Goal: Communication & Community: Answer question/provide support

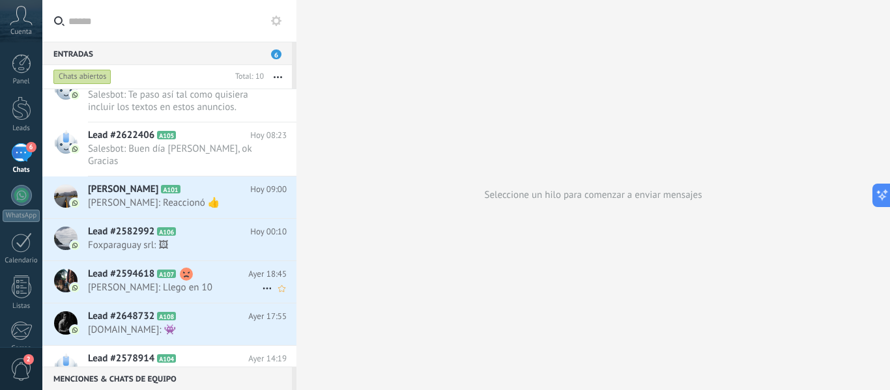
scroll to position [146, 0]
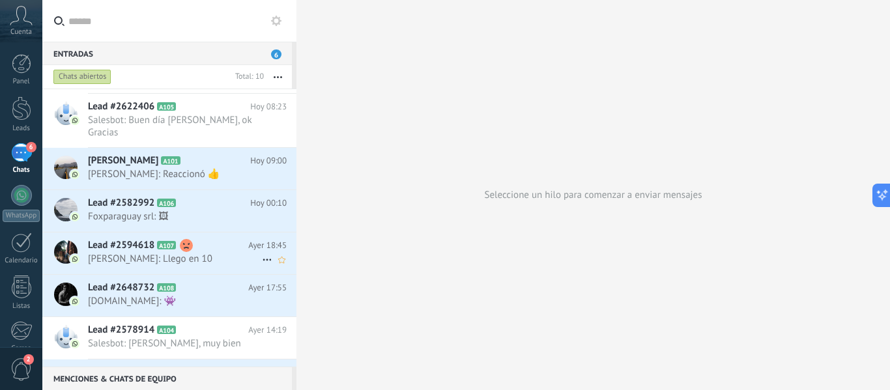
click at [259, 252] on icon at bounding box center [267, 260] width 16 height 16
click at [313, 282] on span "Conversación cerrada" at bounding box center [325, 281] width 89 height 26
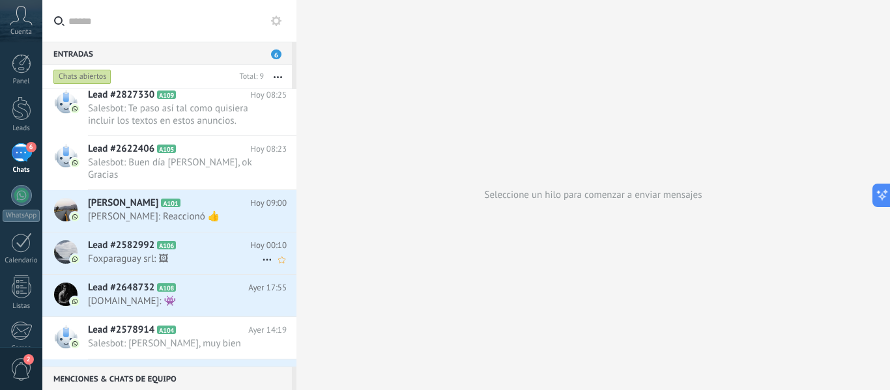
scroll to position [104, 0]
drag, startPoint x: 203, startPoint y: 245, endPoint x: 182, endPoint y: 248, distance: 20.4
click at [182, 253] on span "Foxparaguay srl: 🖼" at bounding box center [175, 259] width 174 height 12
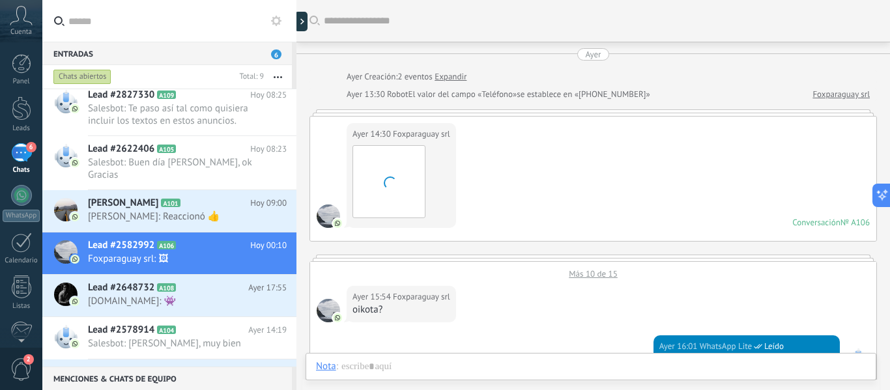
scroll to position [1131, 0]
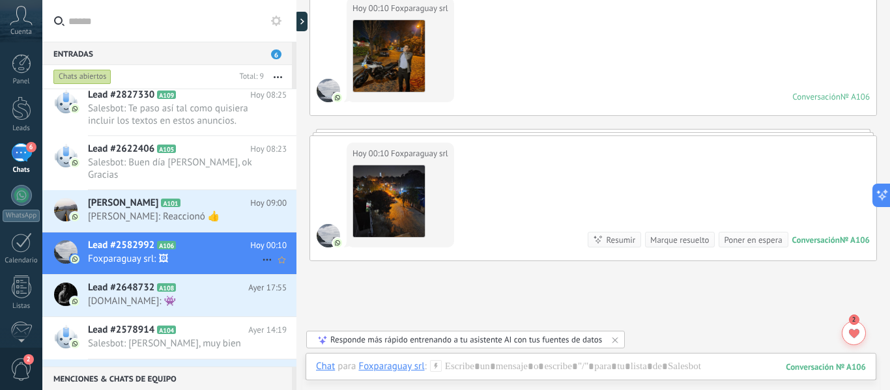
click at [267, 252] on icon at bounding box center [267, 260] width 16 height 16
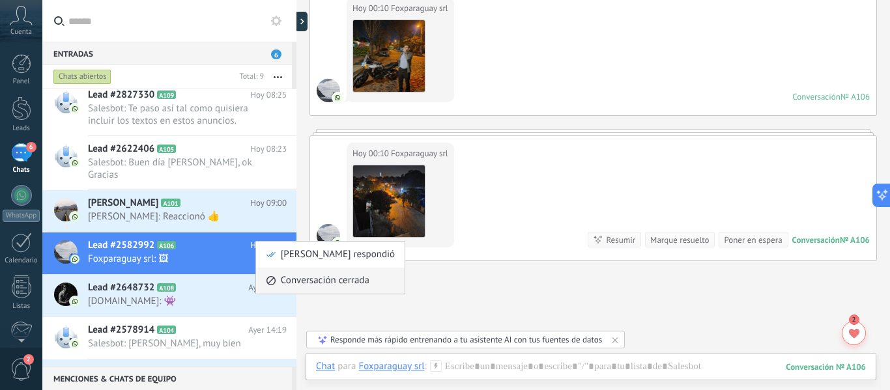
click at [308, 283] on span "Conversación cerrada" at bounding box center [325, 281] width 89 height 26
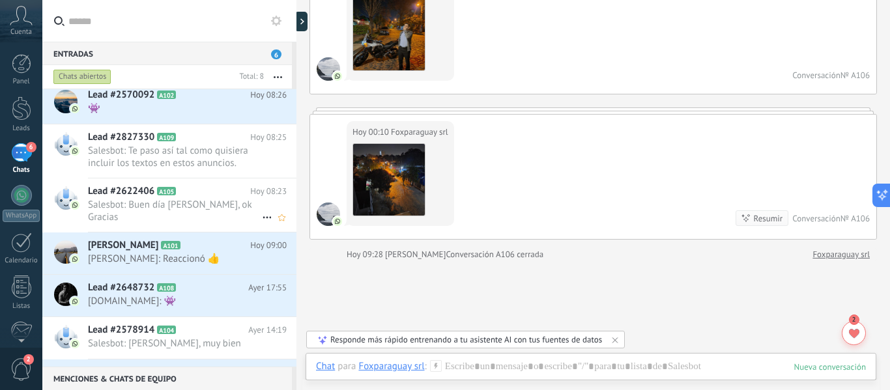
scroll to position [0, 0]
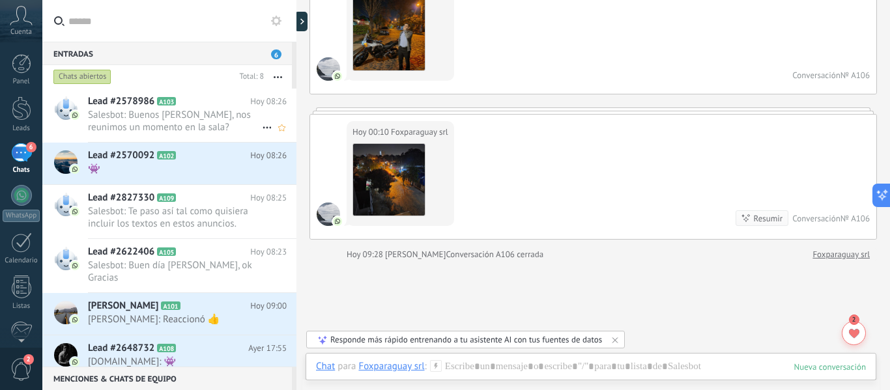
click at [265, 126] on icon at bounding box center [267, 128] width 16 height 16
click at [327, 136] on span "Conversación cerrada" at bounding box center [325, 134] width 89 height 26
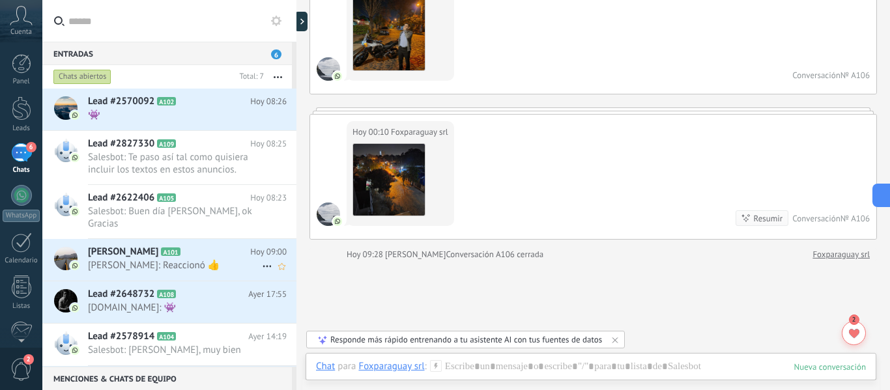
click at [263, 266] on use at bounding box center [267, 267] width 8 height 2
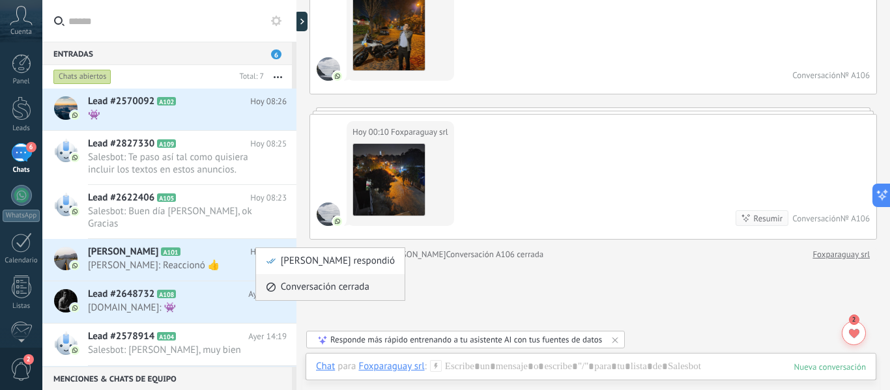
click at [305, 287] on span "Conversación cerrada" at bounding box center [325, 287] width 89 height 26
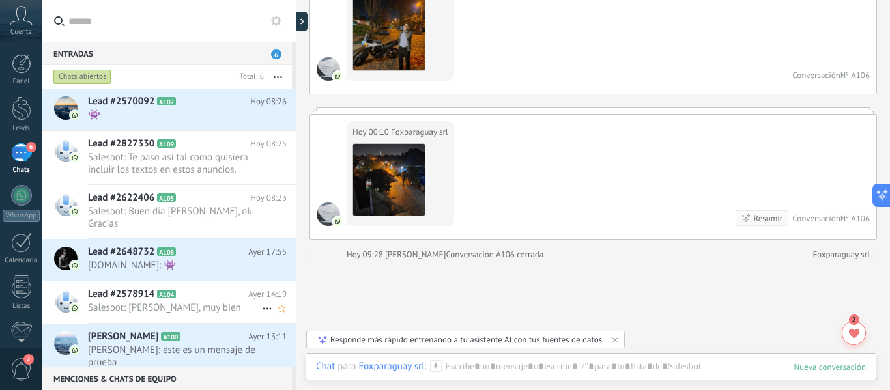
click at [196, 302] on span "Salesbot: [PERSON_NAME], muy bien" at bounding box center [175, 308] width 174 height 12
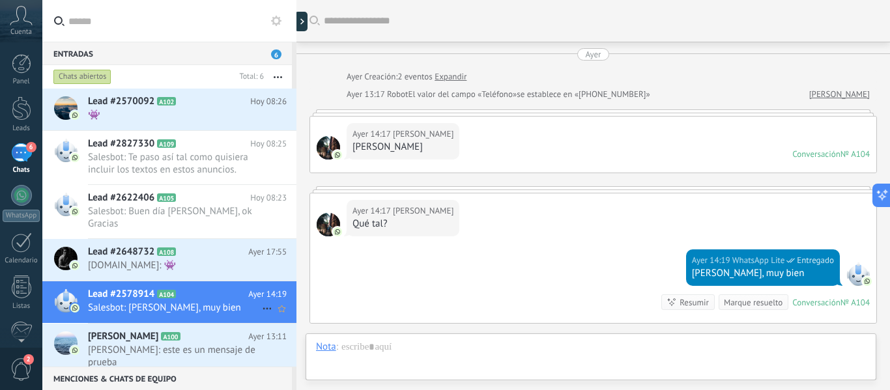
scroll to position [161, 0]
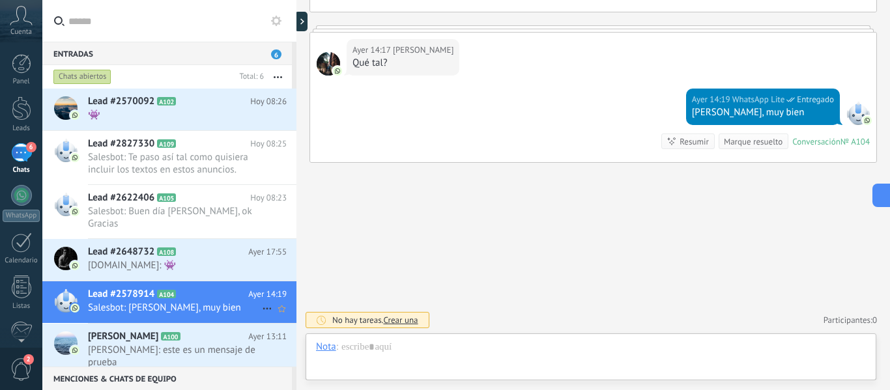
click at [264, 301] on icon at bounding box center [267, 309] width 16 height 16
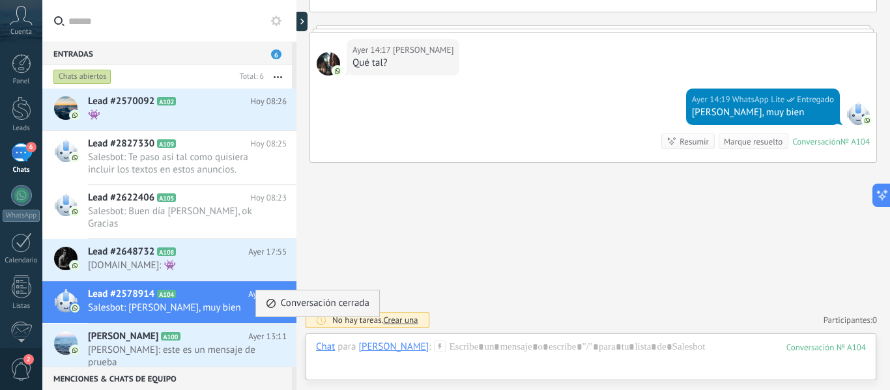
click at [320, 305] on span "Conversación cerrada" at bounding box center [325, 304] width 89 height 26
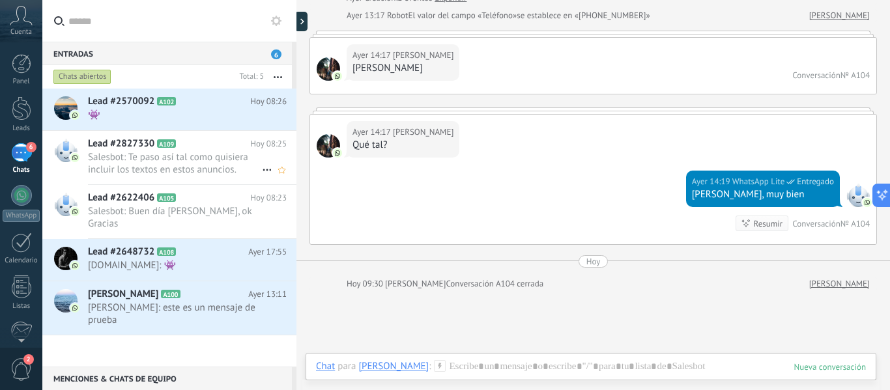
scroll to position [76, 0]
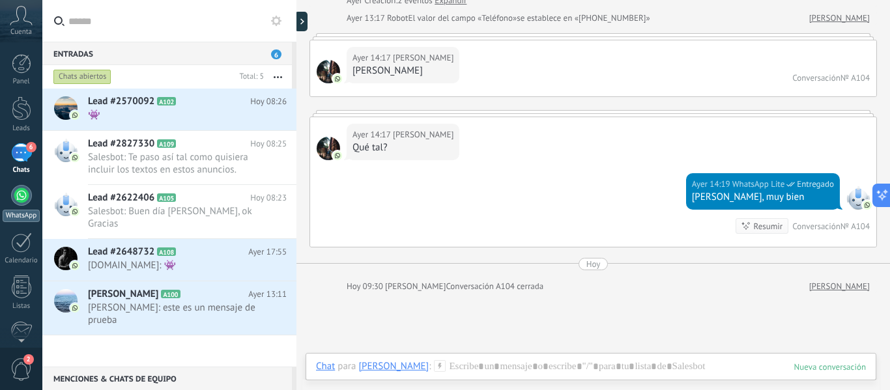
click at [23, 192] on div at bounding box center [21, 195] width 21 height 21
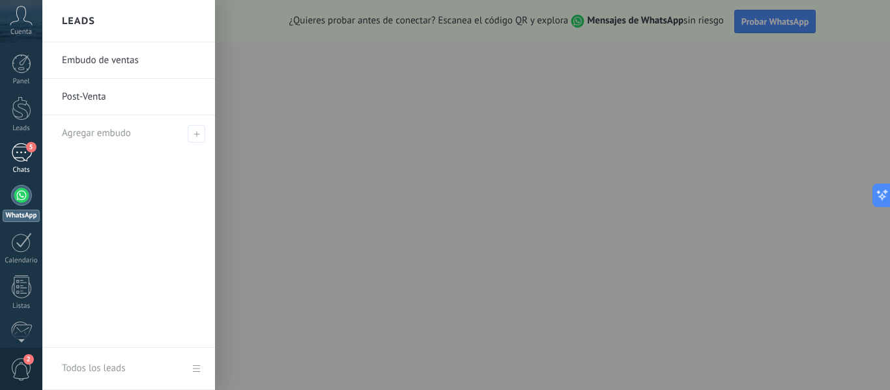
click at [16, 152] on div "5" at bounding box center [21, 152] width 21 height 19
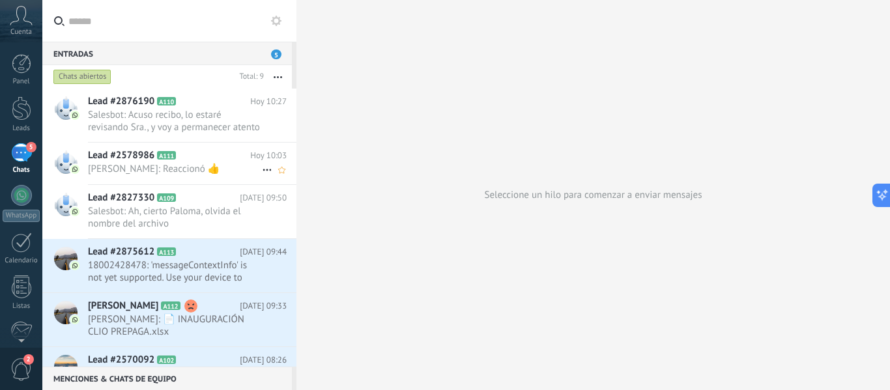
click at [194, 171] on span "Eva: Reaccionó 👍" at bounding box center [175, 169] width 174 height 12
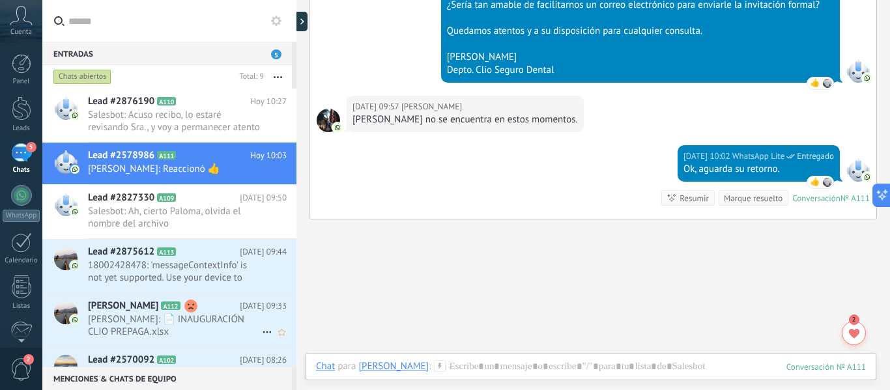
click at [264, 334] on icon at bounding box center [267, 333] width 16 height 16
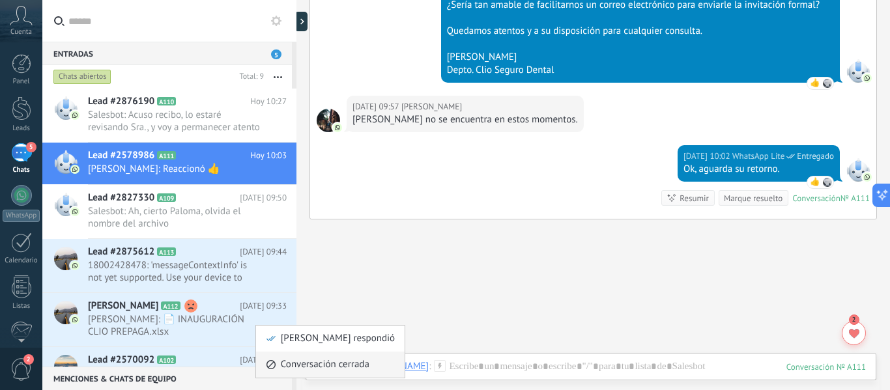
click at [303, 362] on span "Conversación cerrada" at bounding box center [325, 365] width 89 height 26
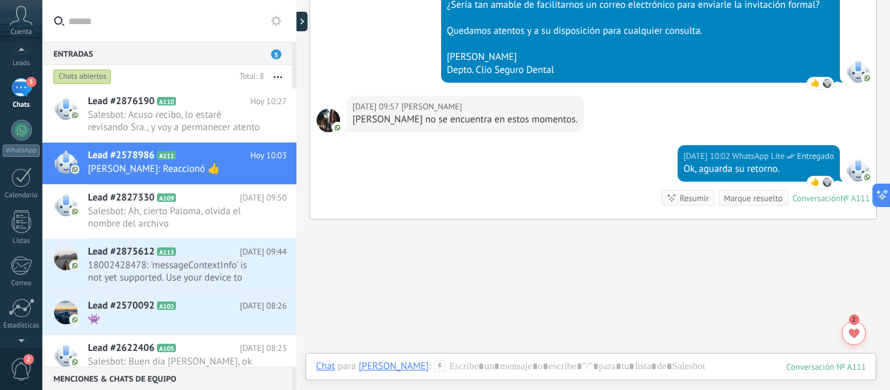
scroll to position [67, 0]
click at [21, 366] on span "2" at bounding box center [21, 369] width 22 height 23
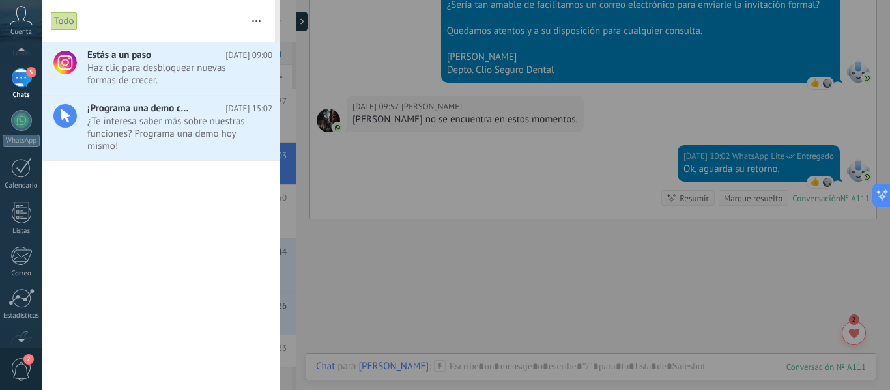
scroll to position [0, 0]
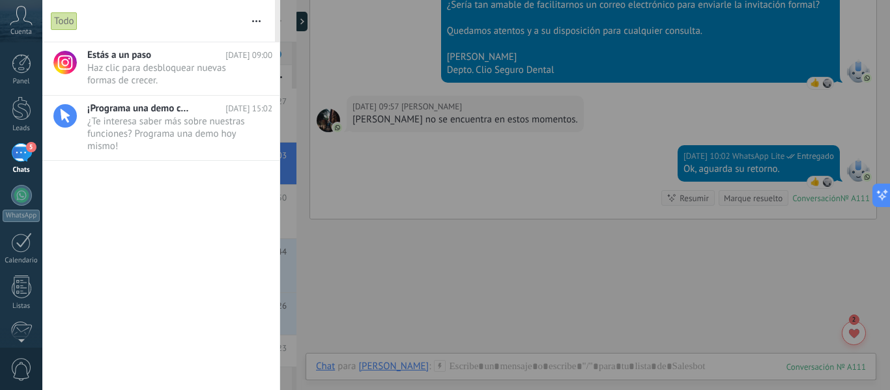
click at [19, 155] on div "5" at bounding box center [21, 152] width 21 height 19
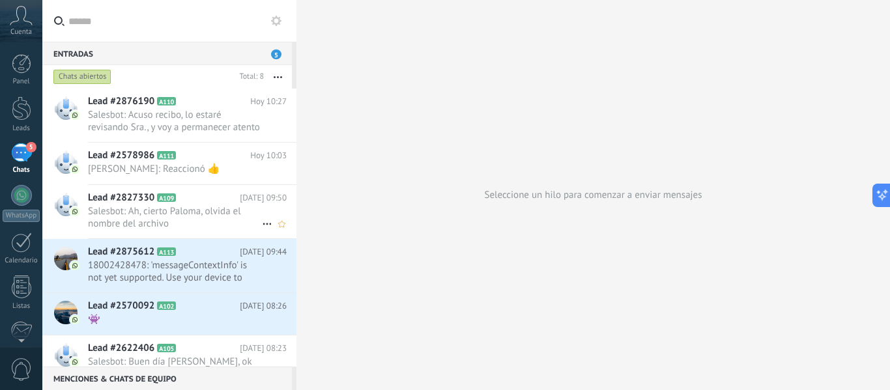
click at [131, 208] on span "Salesbot: Ah, cierto Paloma, olvida el nombre del archivo" at bounding box center [175, 217] width 174 height 25
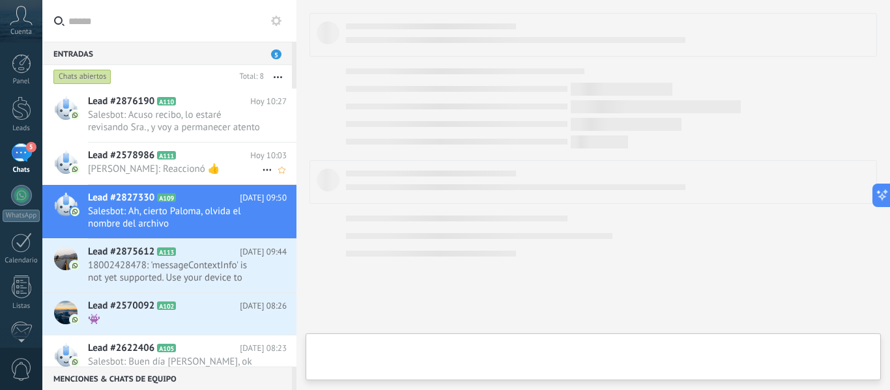
click at [137, 152] on span "Lead #2578986" at bounding box center [121, 155] width 66 height 13
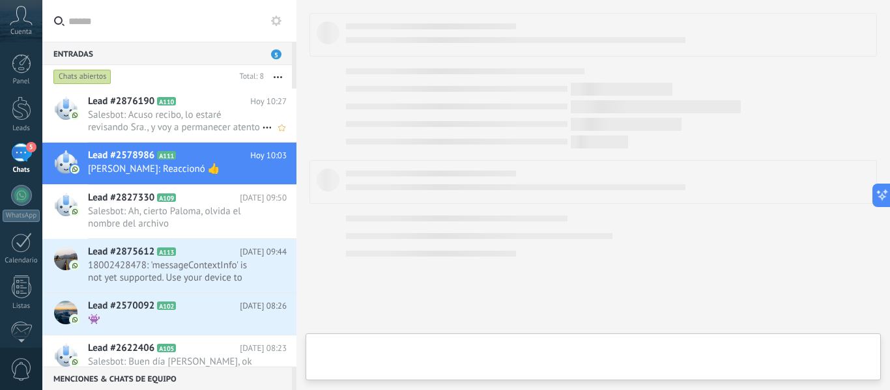
scroll to position [1306, 0]
click at [142, 108] on div "Lead #2876190 A110 Hoy 10:27 Salesbot: Acuso recibo, lo estaré revisando Sra., …" at bounding box center [192, 115] width 209 height 53
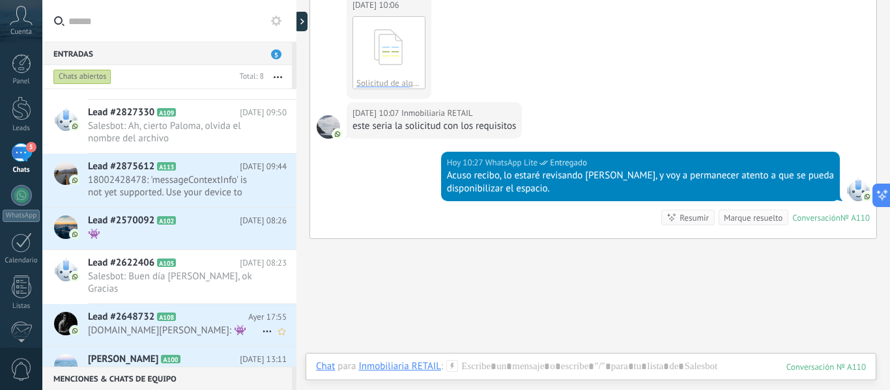
scroll to position [96, 0]
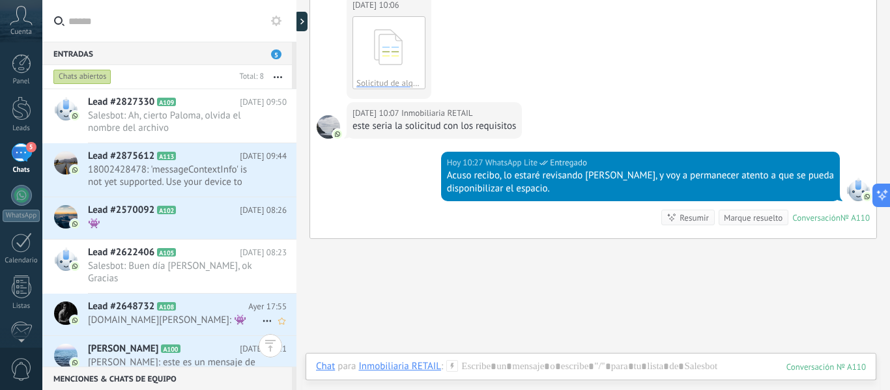
click at [129, 302] on div "Lead #2648732 A108 Ayer 17:55 www.ilimuri.org: 👾" at bounding box center [192, 314] width 209 height 41
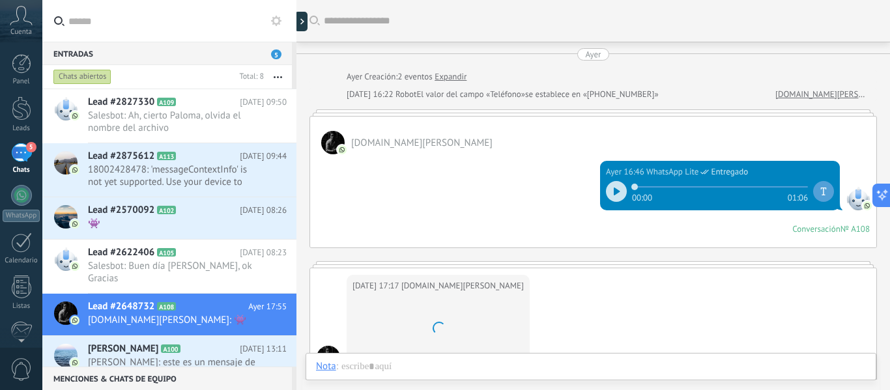
scroll to position [418, 0]
